Goal: Task Accomplishment & Management: Use online tool/utility

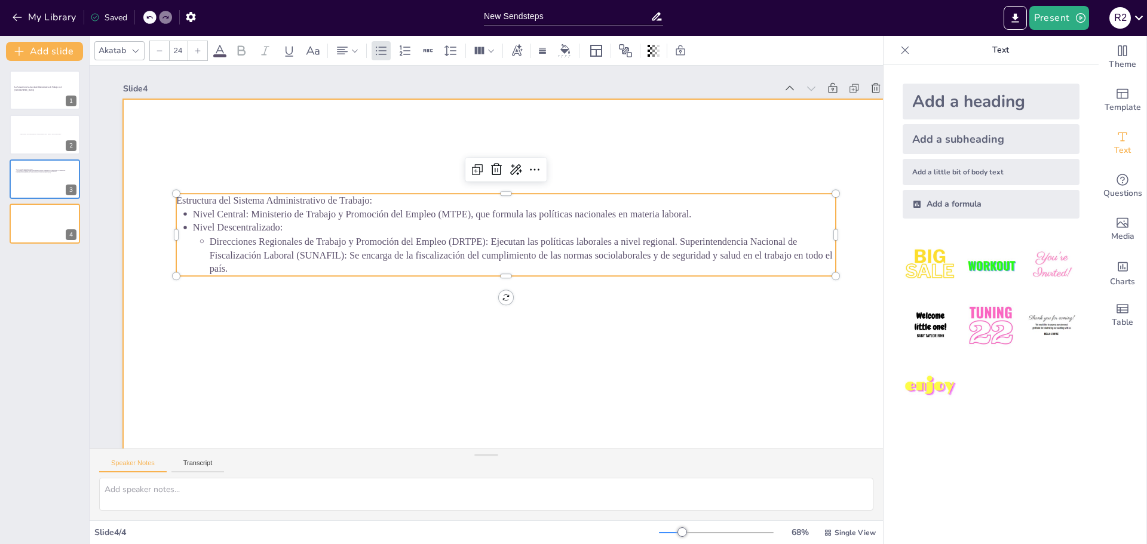
scroll to position [56, 0]
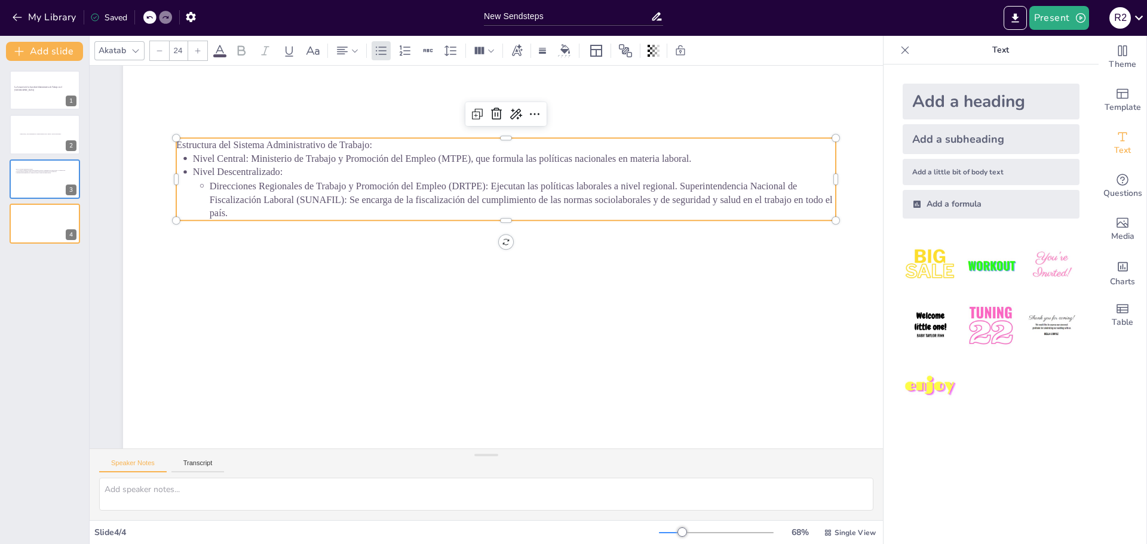
click at [680, 189] on span "Direcciones Regionales de Trabajo y Promoción del Empleo (DRTPE): Ejecutan las …" at bounding box center [521, 199] width 623 height 38
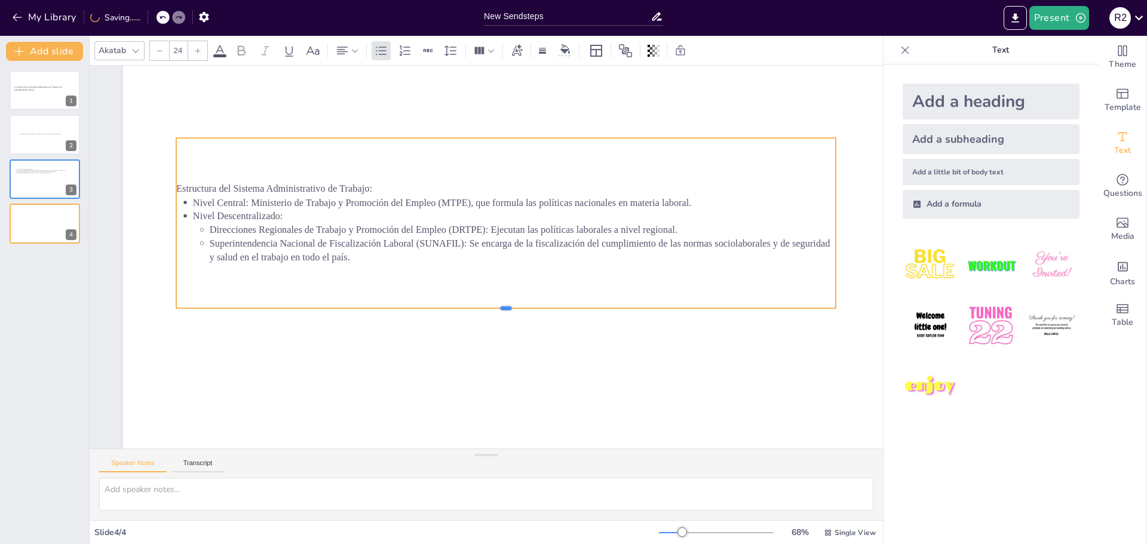
drag, startPoint x: 504, startPoint y: 220, endPoint x: 497, endPoint y: 308, distance: 88.0
click at [497, 308] on div at bounding box center [505, 313] width 659 height 10
click at [394, 189] on p "Estructura del Sistema Administrativo de Trabajo:" at bounding box center [505, 189] width 659 height 14
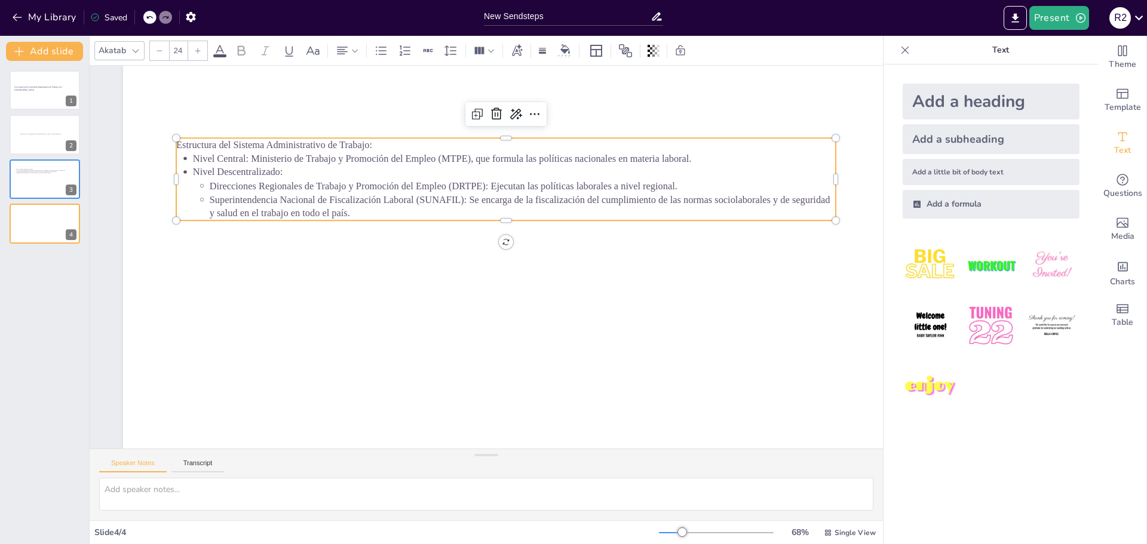
click at [377, 146] on p "Estructura del Sistema Administrativo de Trabajo:" at bounding box center [505, 145] width 659 height 14
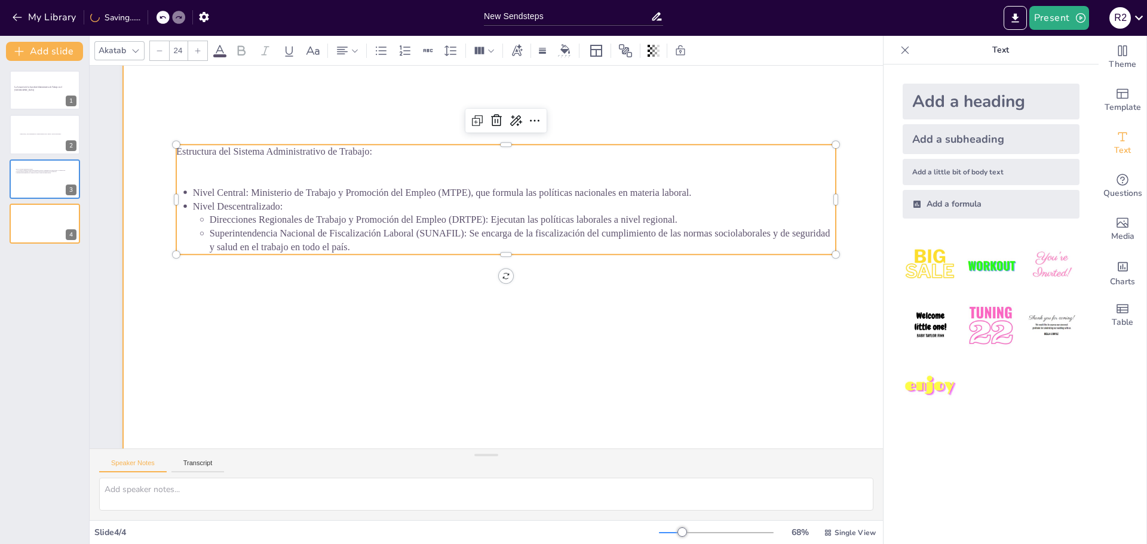
scroll to position [42, 0]
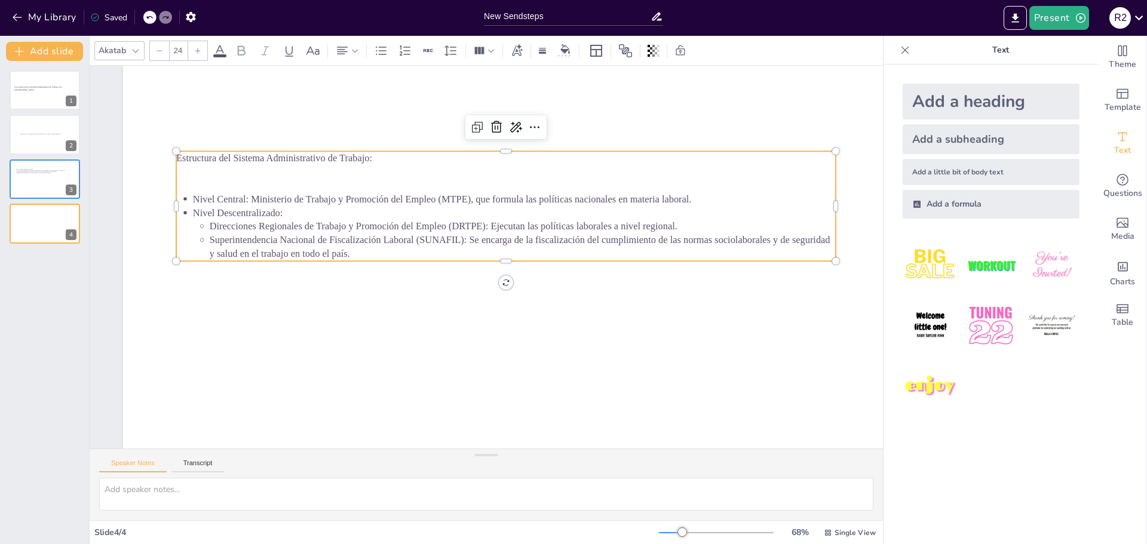
click at [37, 255] on div "La Actuación de la Autoridad Administrativa de Trabajo en el Perú 1 Funciones, …" at bounding box center [44, 302] width 89 height 483
click at [59, 267] on div "New Slide" at bounding box center [87, 270] width 56 height 11
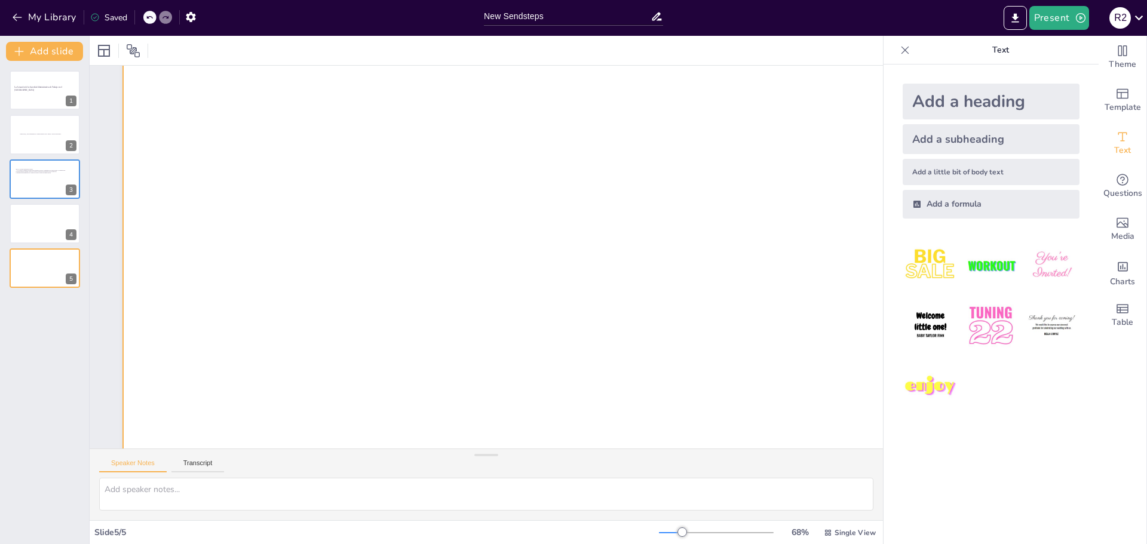
scroll to position [62, 0]
click at [33, 227] on div at bounding box center [45, 223] width 72 height 41
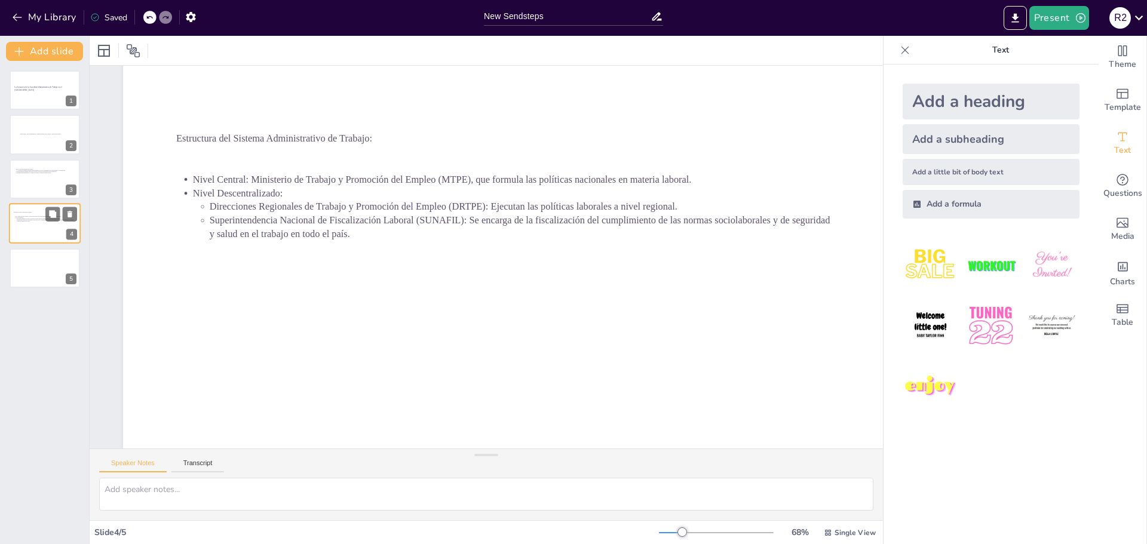
scroll to position [0, 0]
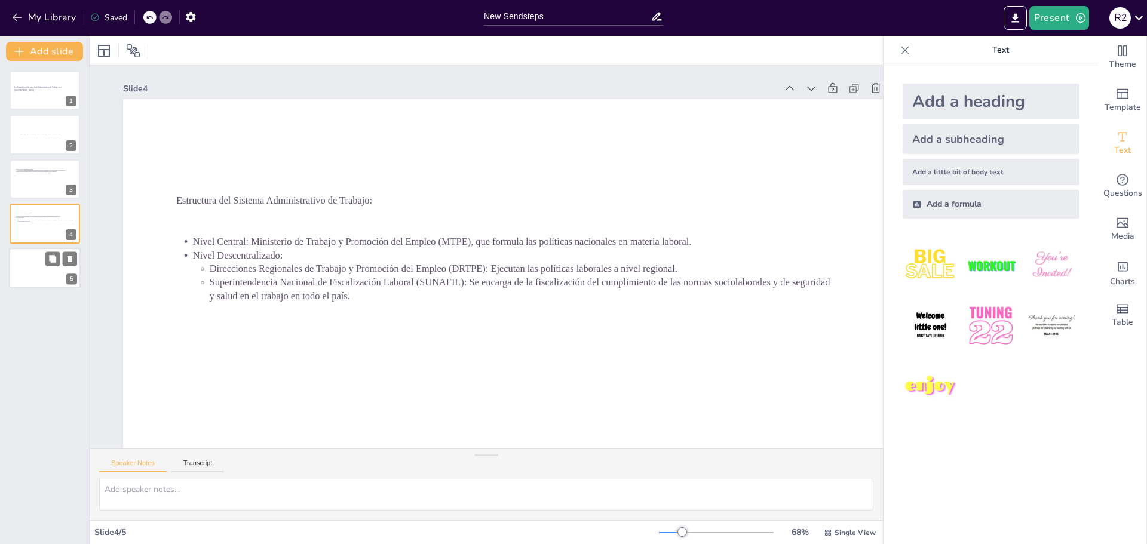
click at [37, 260] on div at bounding box center [45, 268] width 72 height 41
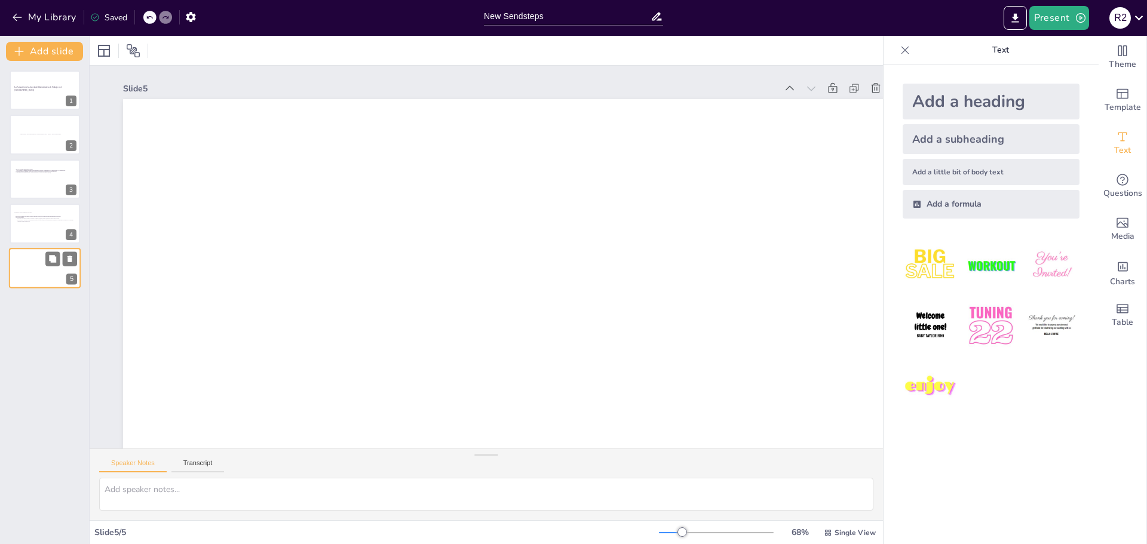
scroll to position [62, 0]
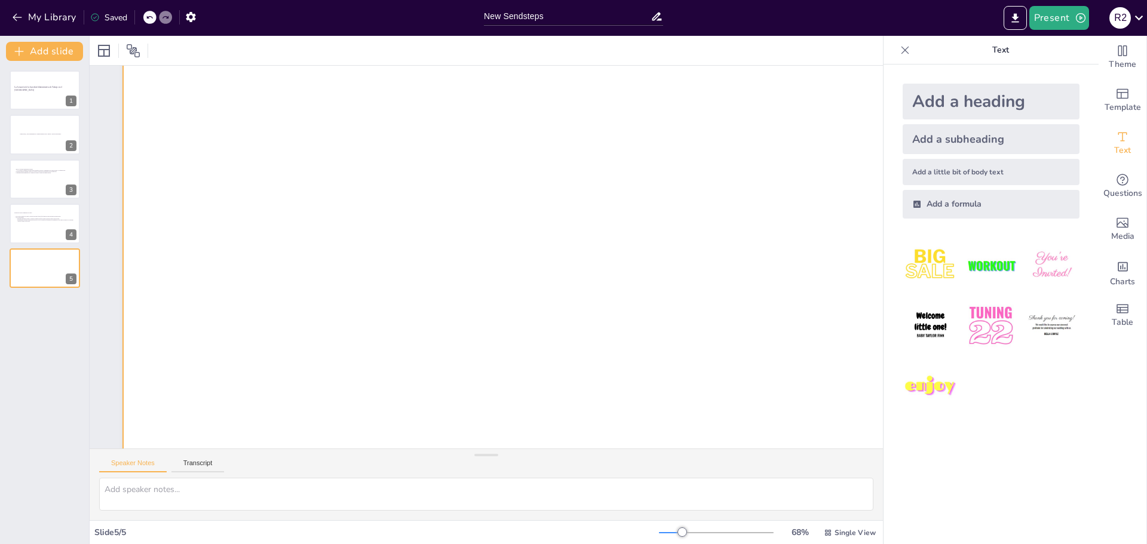
click at [346, 174] on div at bounding box center [514, 257] width 782 height 440
click at [409, 181] on div at bounding box center [514, 257] width 782 height 440
click at [418, 177] on div at bounding box center [514, 257] width 782 height 440
click at [481, 154] on div at bounding box center [514, 257] width 782 height 440
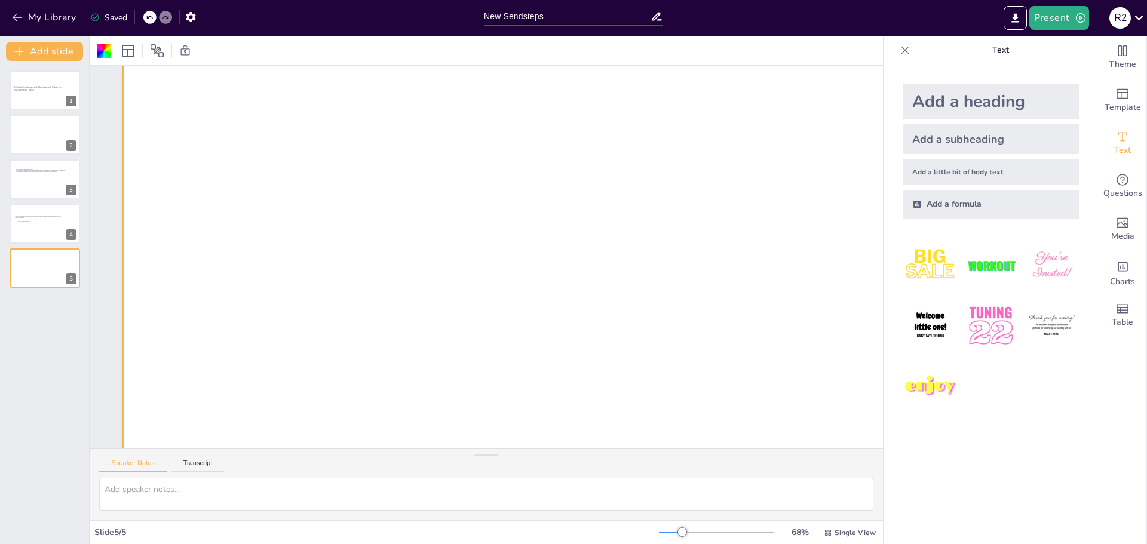
click at [481, 154] on div at bounding box center [514, 257] width 782 height 440
click at [656, 17] on icon at bounding box center [656, 16] width 13 height 13
click at [696, 177] on div at bounding box center [514, 257] width 782 height 440
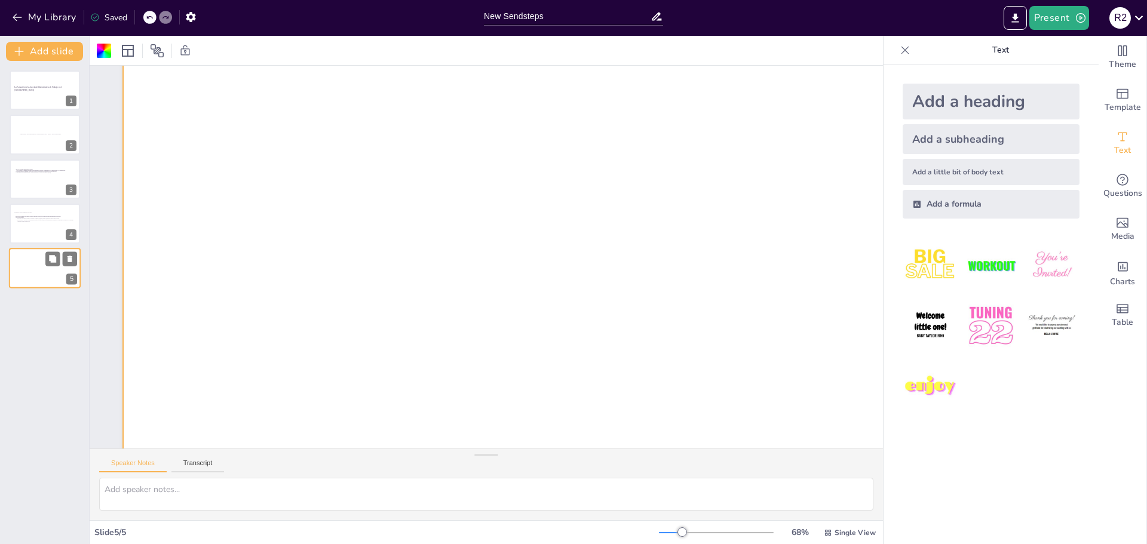
click at [60, 267] on div at bounding box center [45, 268] width 72 height 41
click at [53, 259] on icon at bounding box center [52, 258] width 7 height 7
click at [344, 167] on div at bounding box center [514, 257] width 782 height 440
click at [29, 106] on div at bounding box center [45, 90] width 72 height 41
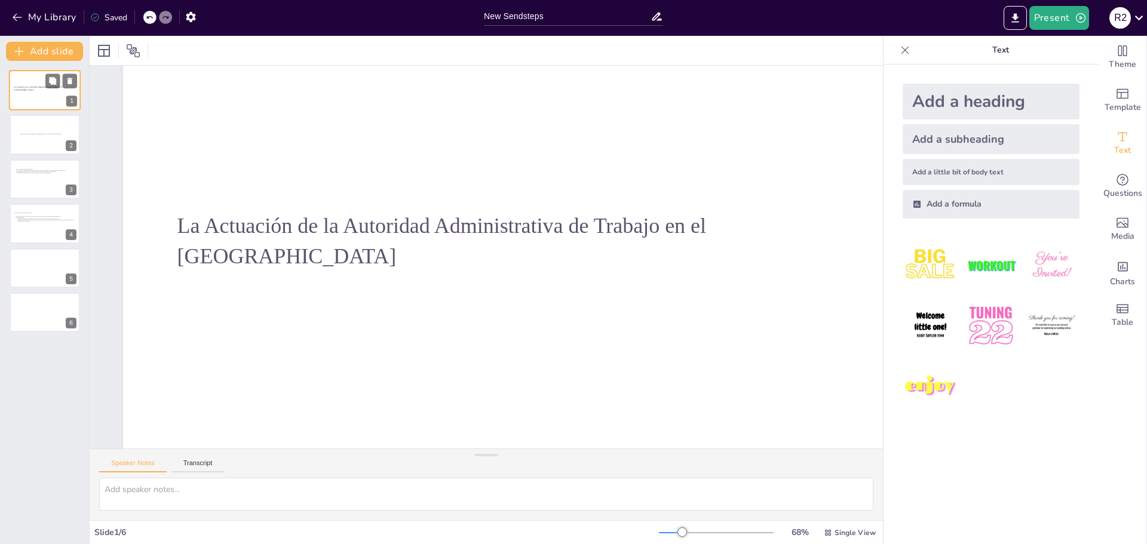
scroll to position [0, 0]
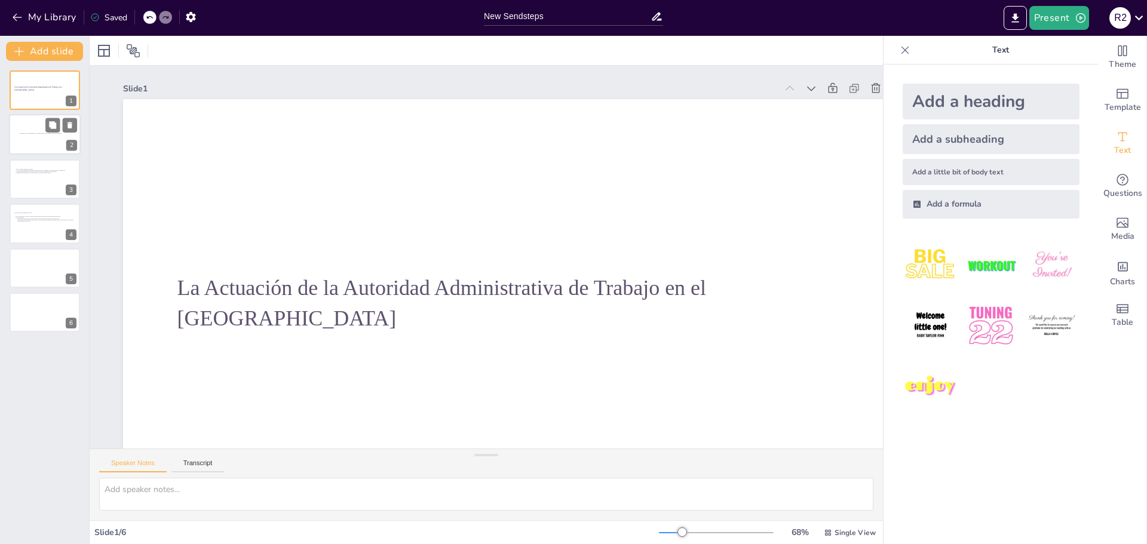
click at [41, 146] on div at bounding box center [45, 135] width 72 height 41
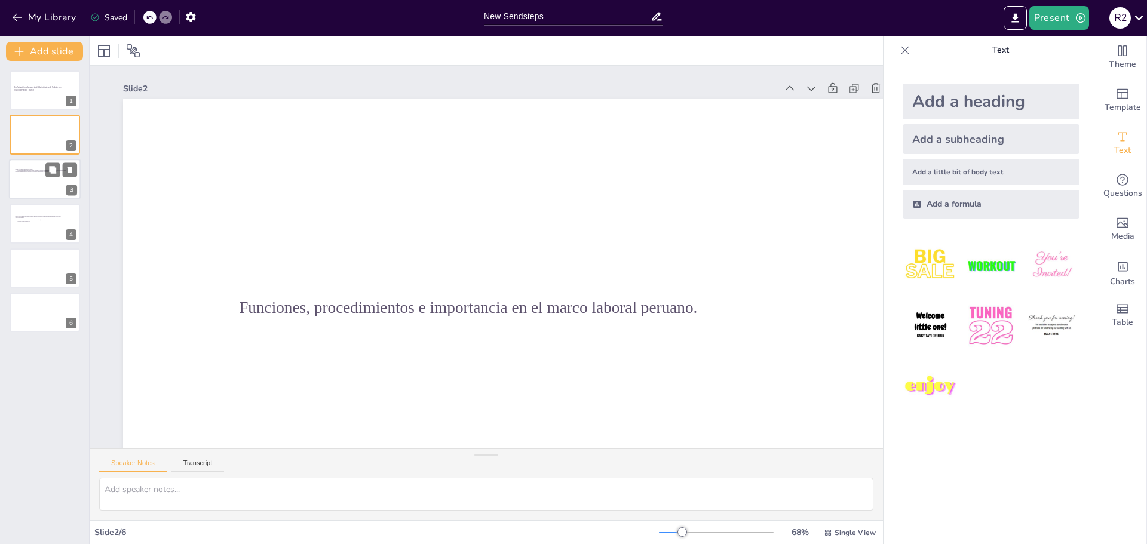
click at [44, 174] on div at bounding box center [45, 179] width 72 height 41
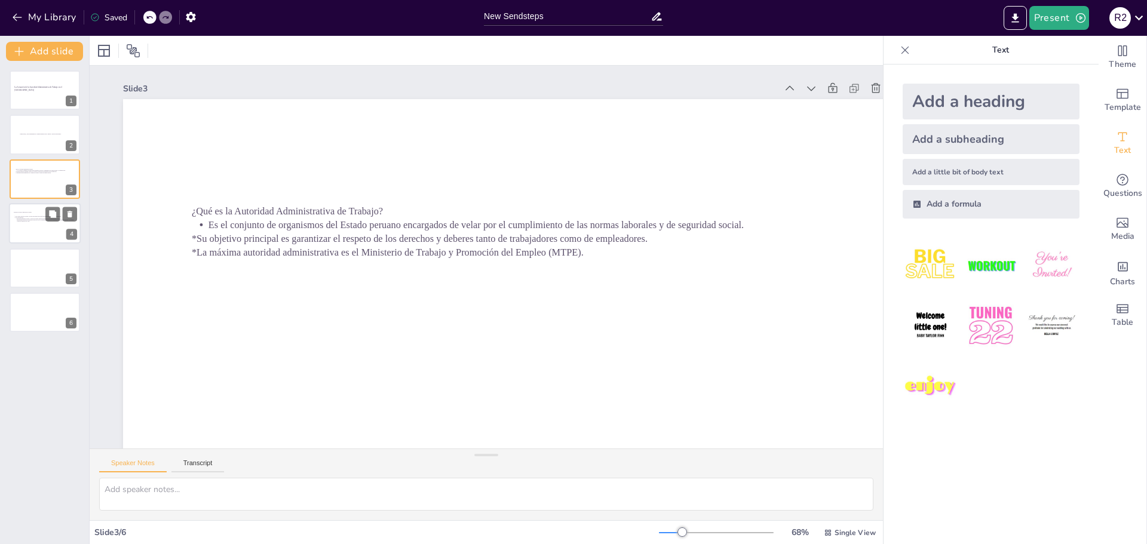
click at [40, 232] on div at bounding box center [45, 223] width 72 height 41
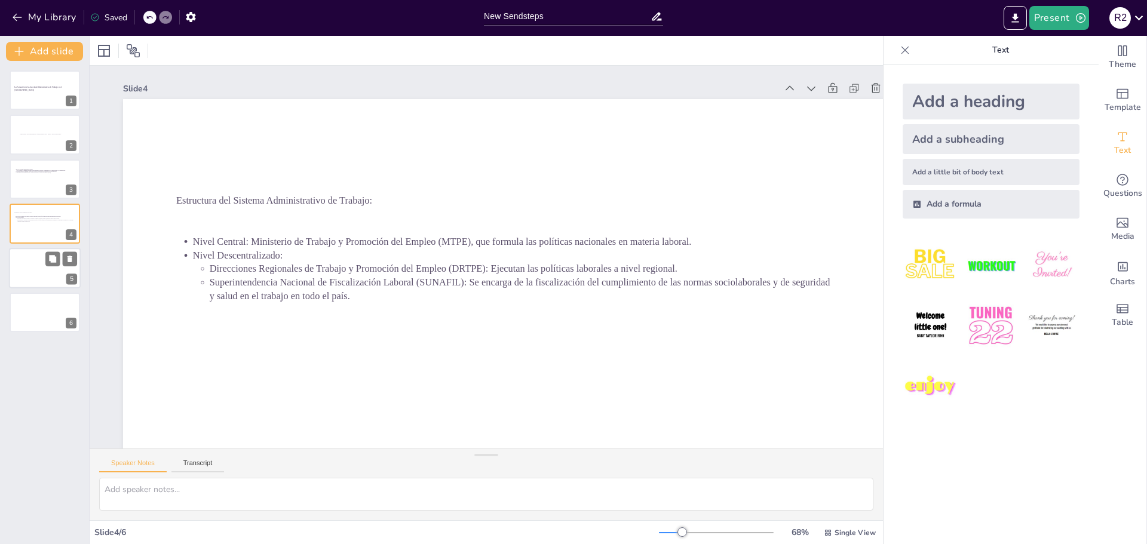
click at [39, 265] on div at bounding box center [45, 268] width 72 height 41
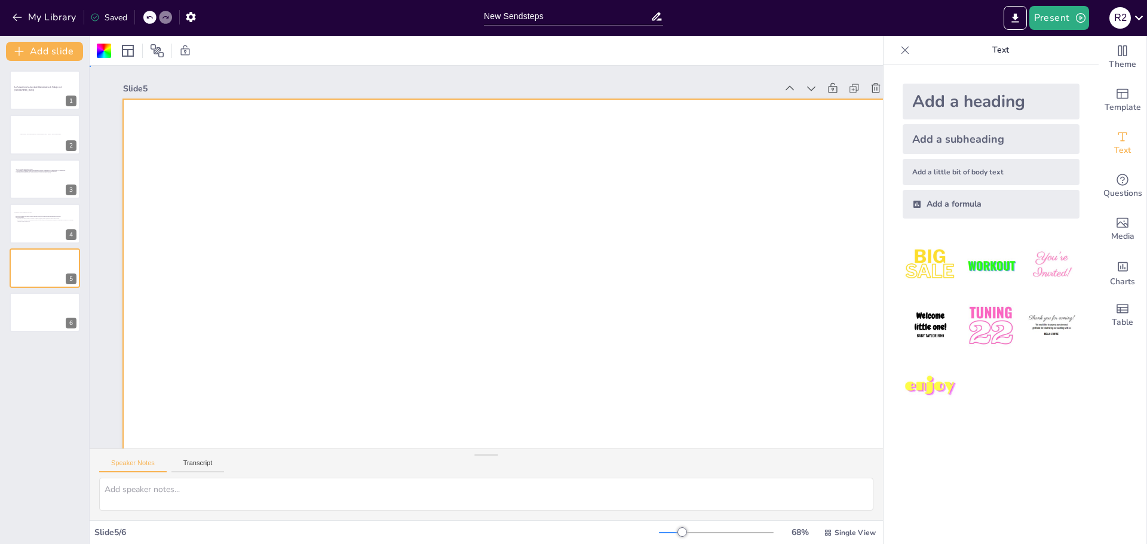
click at [378, 225] on div at bounding box center [514, 319] width 782 height 440
drag, startPoint x: 673, startPoint y: 530, endPoint x: 684, endPoint y: 529, distance: 10.8
click at [687, 529] on div at bounding box center [692, 532] width 10 height 10
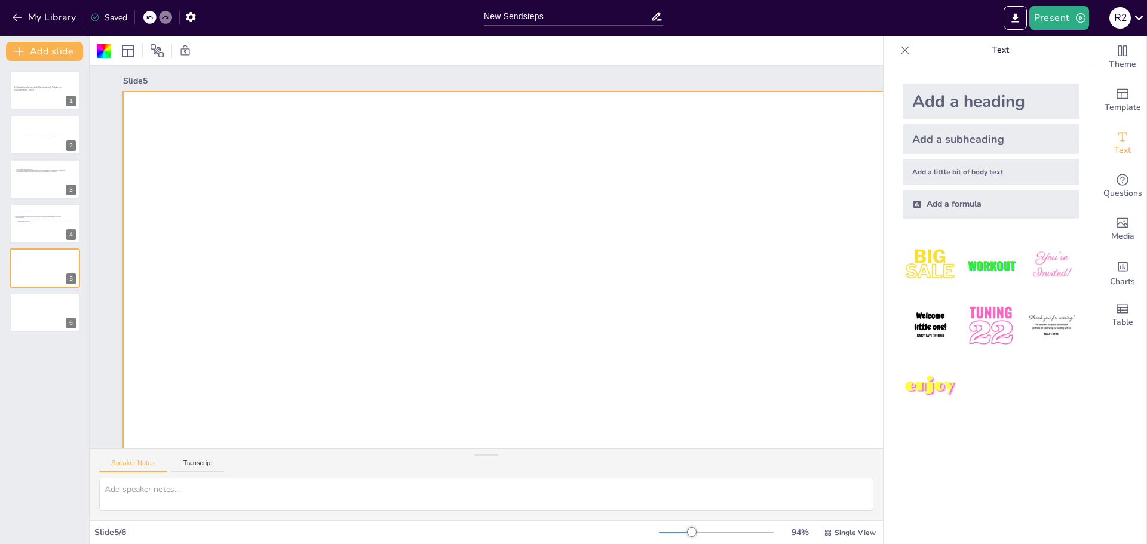
click at [534, 241] on div at bounding box center [662, 394] width 1078 height 606
click at [487, 161] on div at bounding box center [662, 394] width 1078 height 606
click at [44, 265] on div at bounding box center [45, 268] width 72 height 41
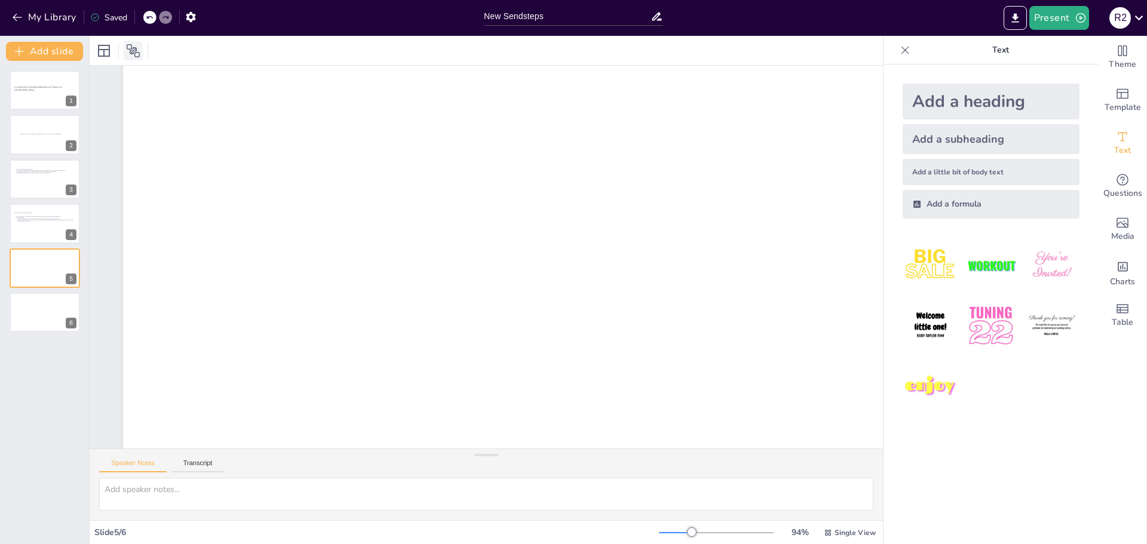
click at [137, 49] on icon at bounding box center [133, 50] width 13 height 13
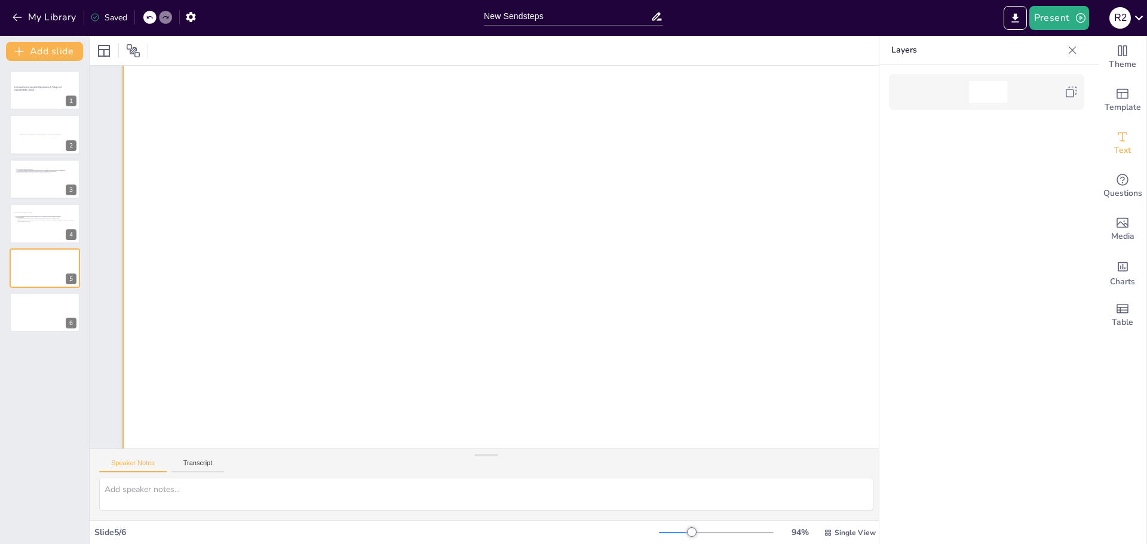
click at [537, 205] on div at bounding box center [662, 257] width 1078 height 606
click at [1070, 51] on icon at bounding box center [1072, 50] width 12 height 12
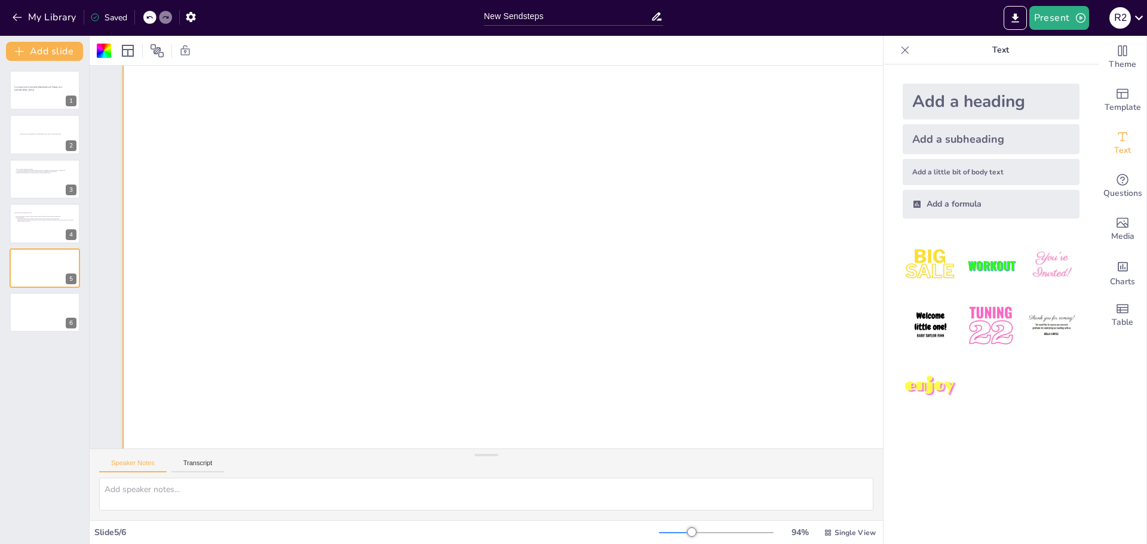
click at [1042, 282] on img at bounding box center [1052, 266] width 56 height 56
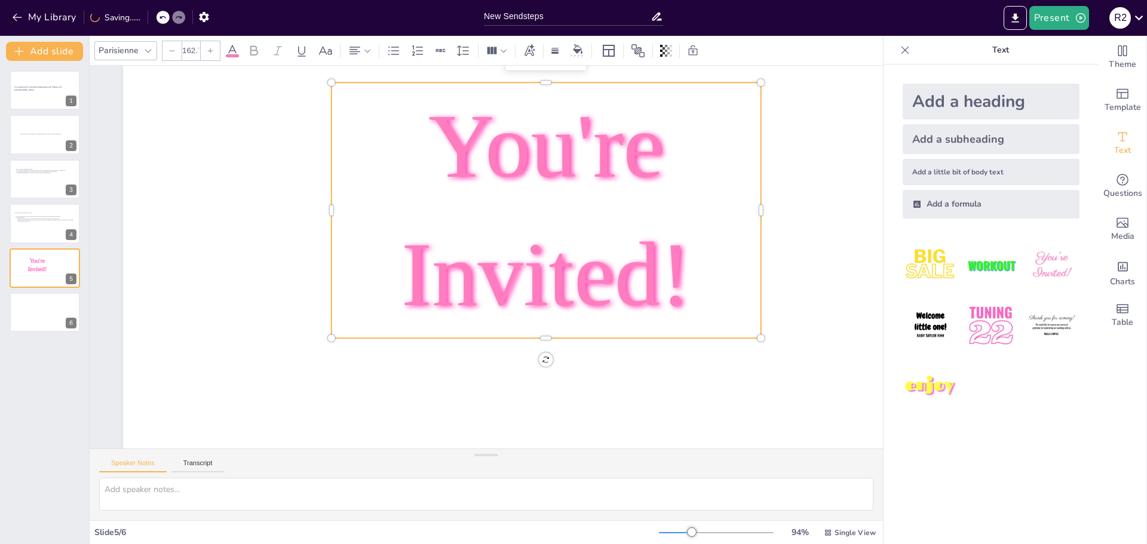
click at [980, 325] on img at bounding box center [991, 326] width 56 height 56
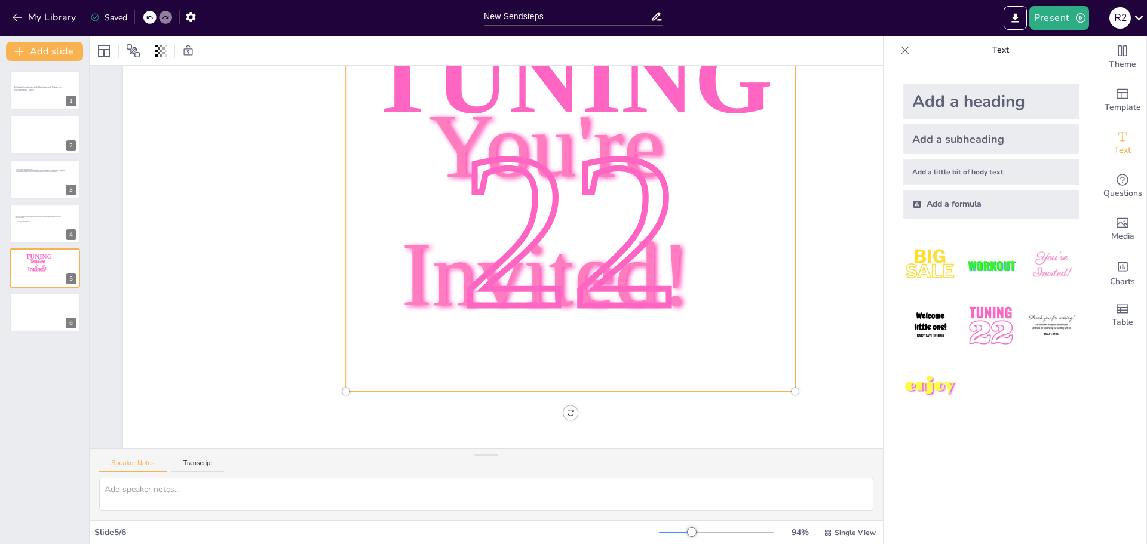
click at [974, 317] on img at bounding box center [991, 326] width 56 height 56
click at [928, 265] on img at bounding box center [930, 266] width 56 height 56
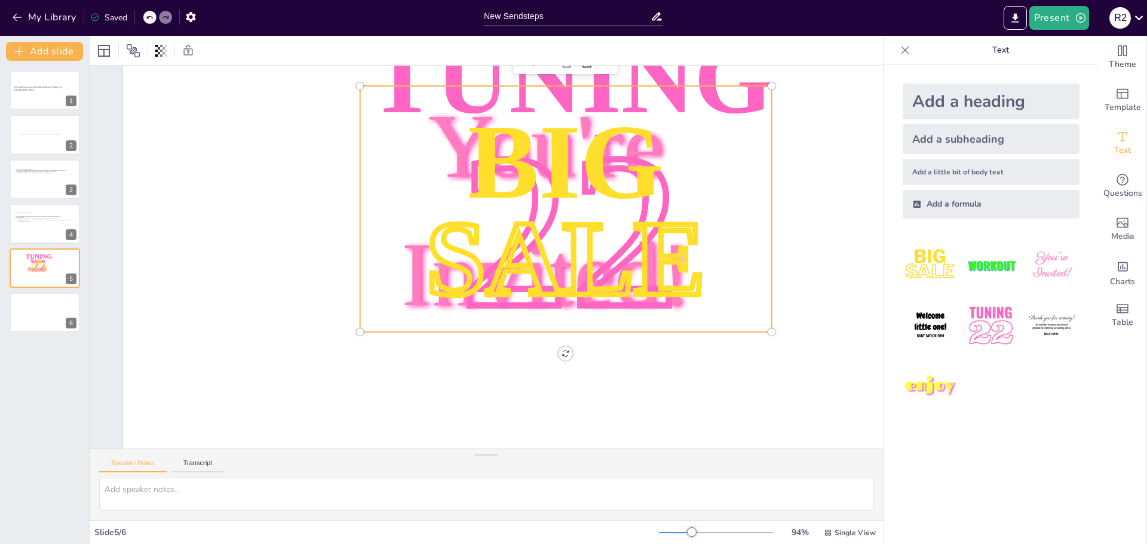
click at [983, 263] on img at bounding box center [991, 266] width 56 height 56
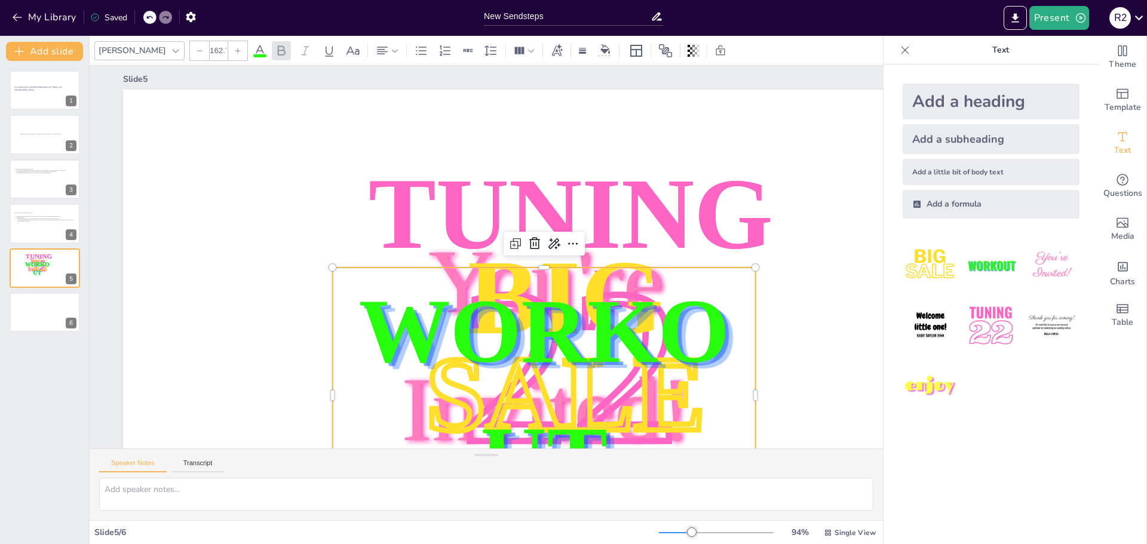
scroll to position [0, 0]
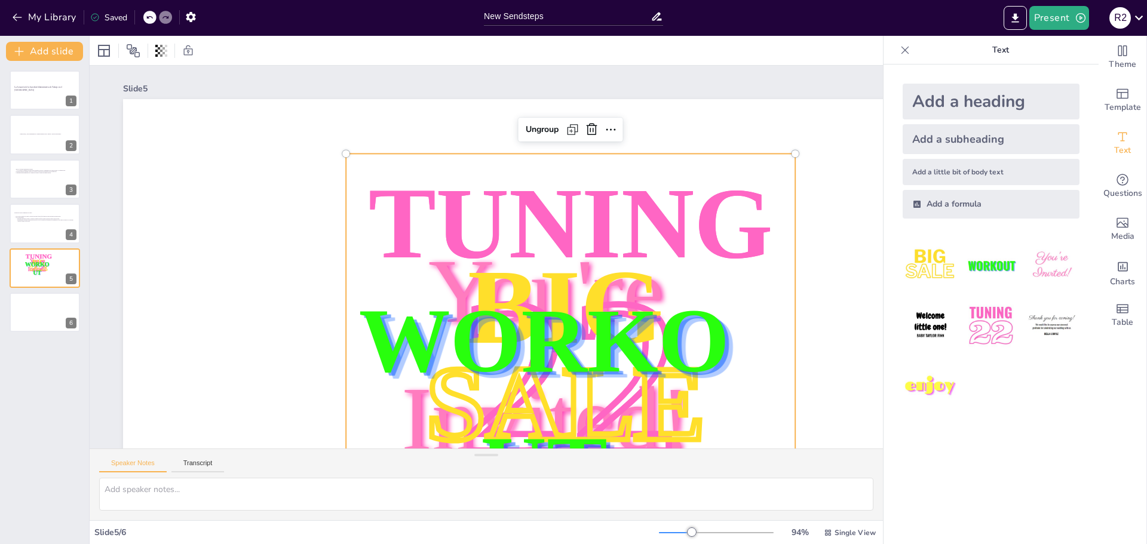
click at [724, 202] on span "Tuning" at bounding box center [570, 223] width 404 height 110
click at [754, 185] on span "Tuning" at bounding box center [570, 223] width 404 height 110
click at [594, 134] on icon at bounding box center [591, 130] width 11 height 12
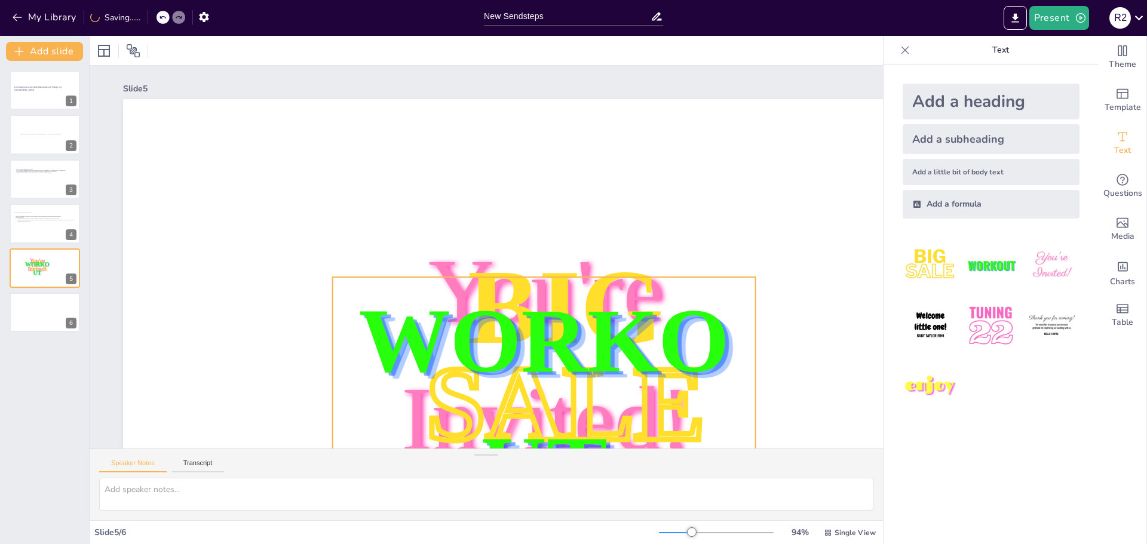
click at [600, 313] on span "WORKOUT" at bounding box center [544, 404] width 370 height 229
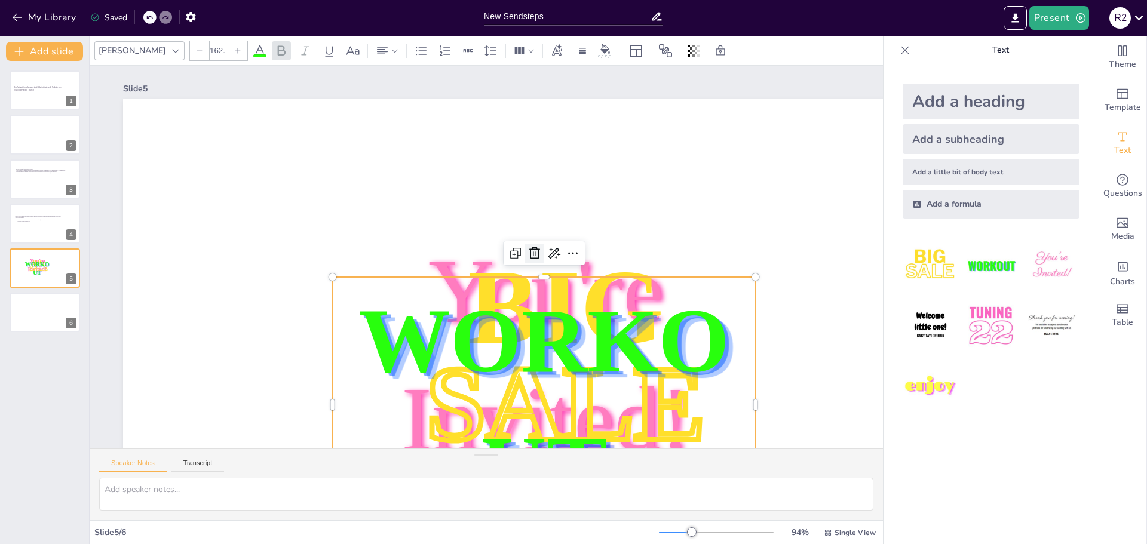
click at [535, 260] on icon at bounding box center [534, 253] width 14 height 14
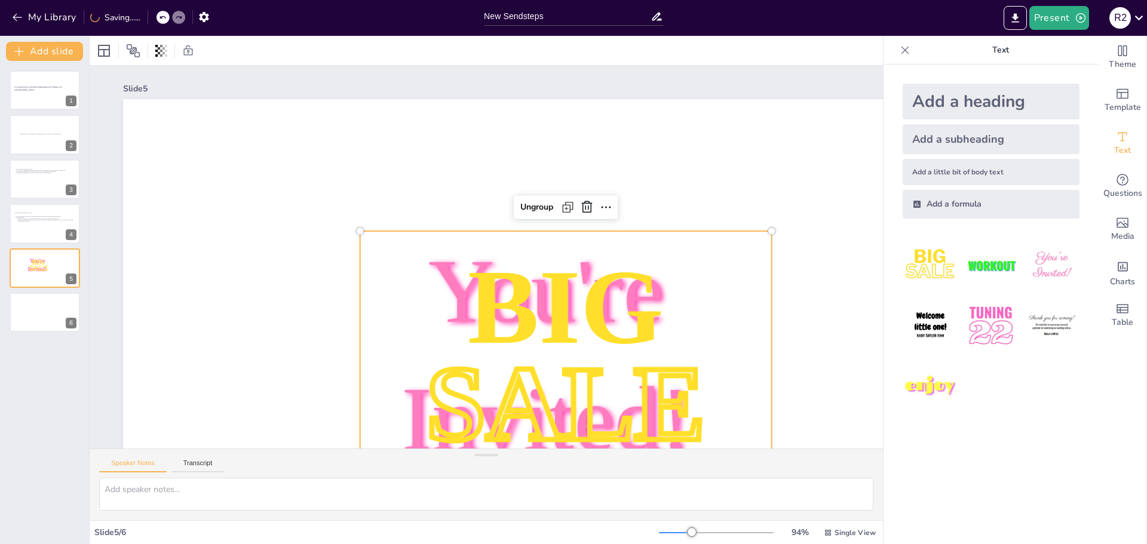
click at [543, 283] on span "BIG" at bounding box center [566, 305] width 196 height 117
click at [585, 202] on icon at bounding box center [586, 207] width 11 height 12
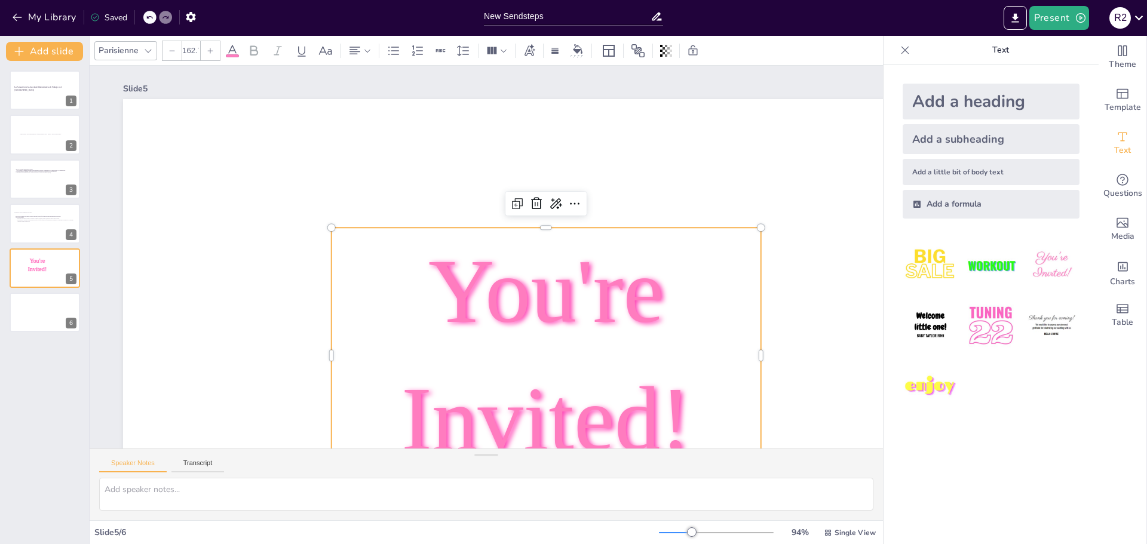
click at [537, 316] on span "You're Invited!" at bounding box center [545, 355] width 289 height 229
click at [539, 206] on icon at bounding box center [536, 203] width 14 height 14
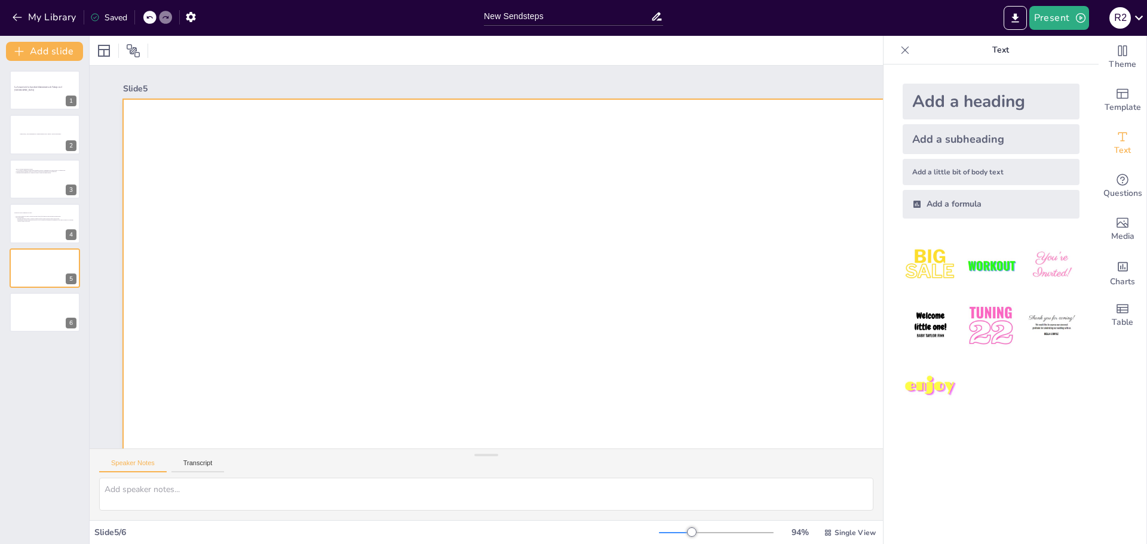
click at [499, 156] on div at bounding box center [662, 402] width 1078 height 606
click at [194, 13] on icon "button" at bounding box center [191, 17] width 13 height 13
